Goal: Use online tool/utility: Utilize a website feature to perform a specific function

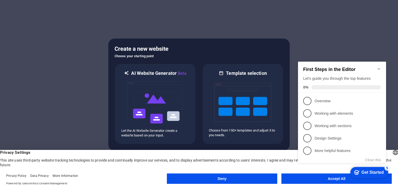
click at [324, 41] on div at bounding box center [199, 94] width 398 height 189
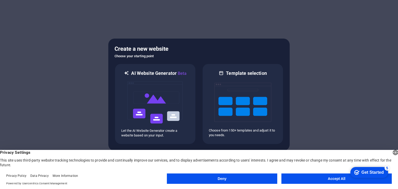
click at [300, 180] on button "Accept All" at bounding box center [336, 178] width 110 height 10
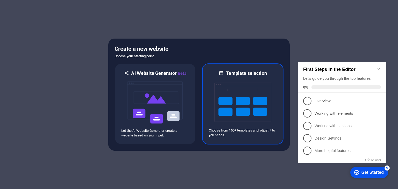
click at [246, 97] on img at bounding box center [242, 102] width 57 height 52
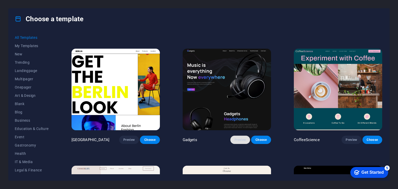
click at [237, 138] on span "Preview" at bounding box center [239, 140] width 11 height 4
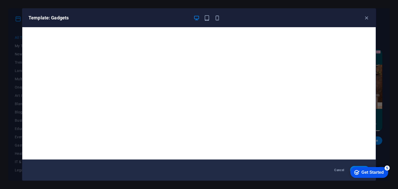
scroll to position [1, 0]
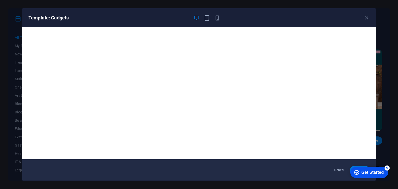
click at [362, 18] on div "Template: Gadgets" at bounding box center [195, 18] width 334 height 6
click at [364, 18] on icon "button" at bounding box center [366, 18] width 6 height 6
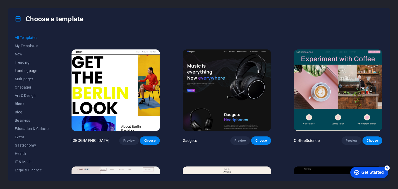
scroll to position [0, 0]
click at [28, 77] on span "Multipager" at bounding box center [32, 79] width 34 height 4
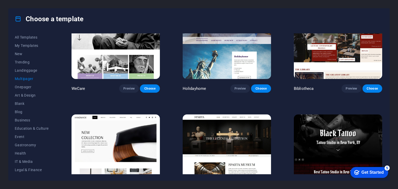
scroll to position [2398, 0]
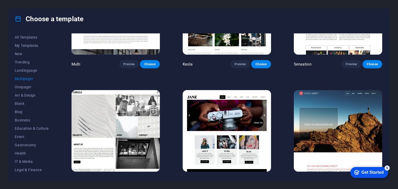
drag, startPoint x: 238, startPoint y: 51, endPoint x: 231, endPoint y: 41, distance: 11.5
